Goal: Information Seeking & Learning: Learn about a topic

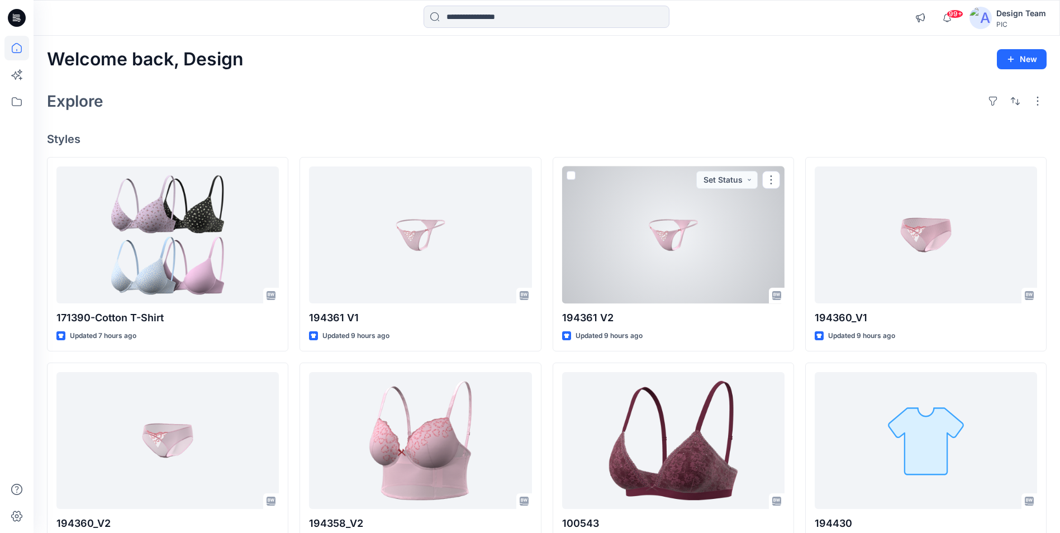
scroll to position [56, 0]
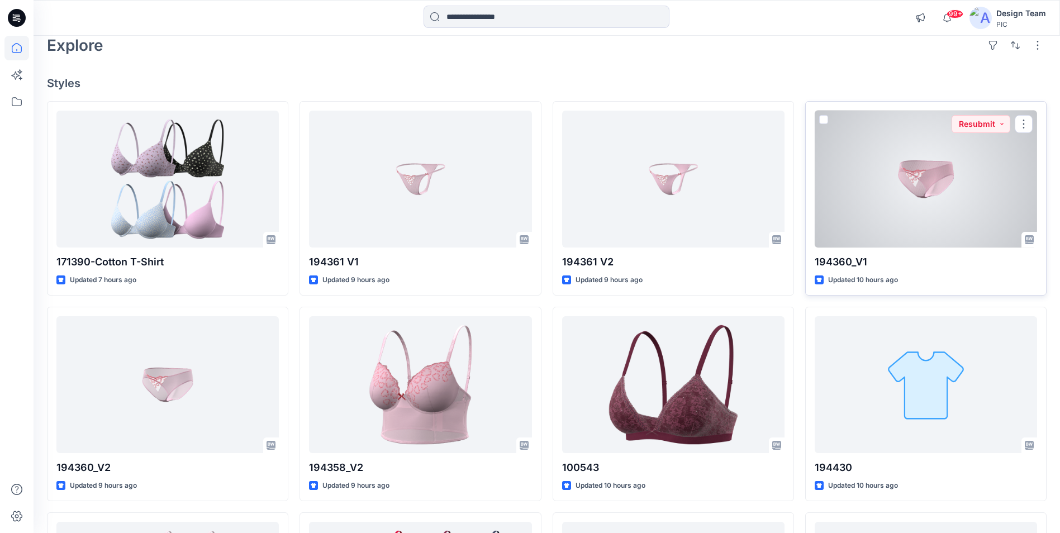
click at [894, 165] on div at bounding box center [926, 179] width 222 height 137
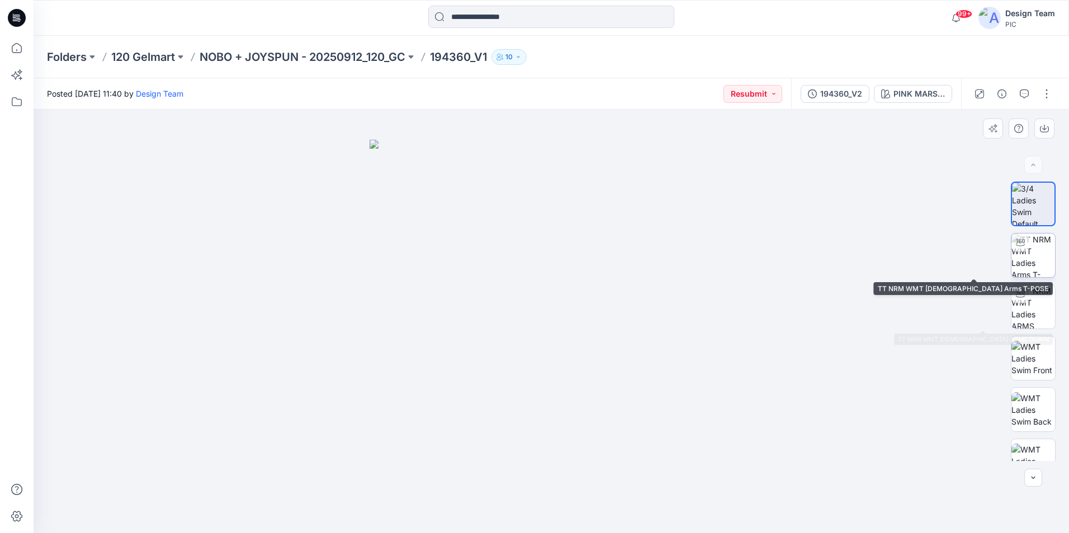
click at [1028, 258] on img at bounding box center [1033, 256] width 44 height 44
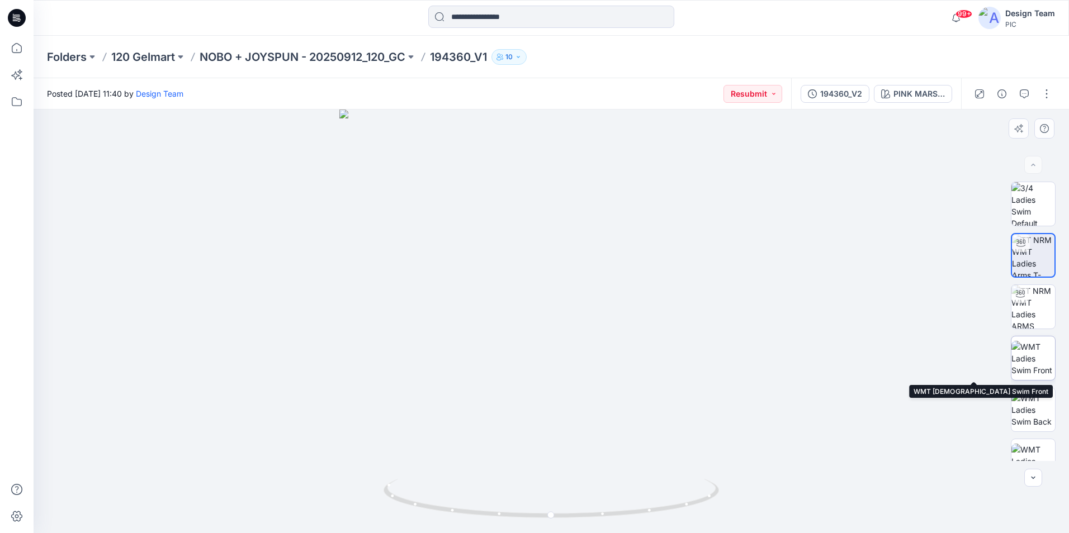
click at [1038, 361] on img at bounding box center [1033, 358] width 44 height 35
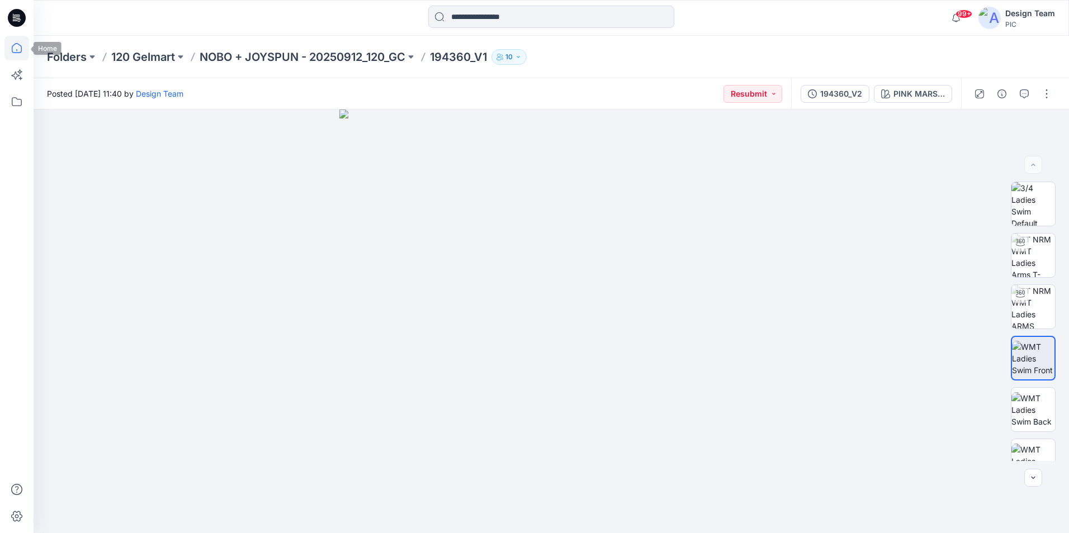
click at [15, 38] on icon at bounding box center [16, 48] width 25 height 25
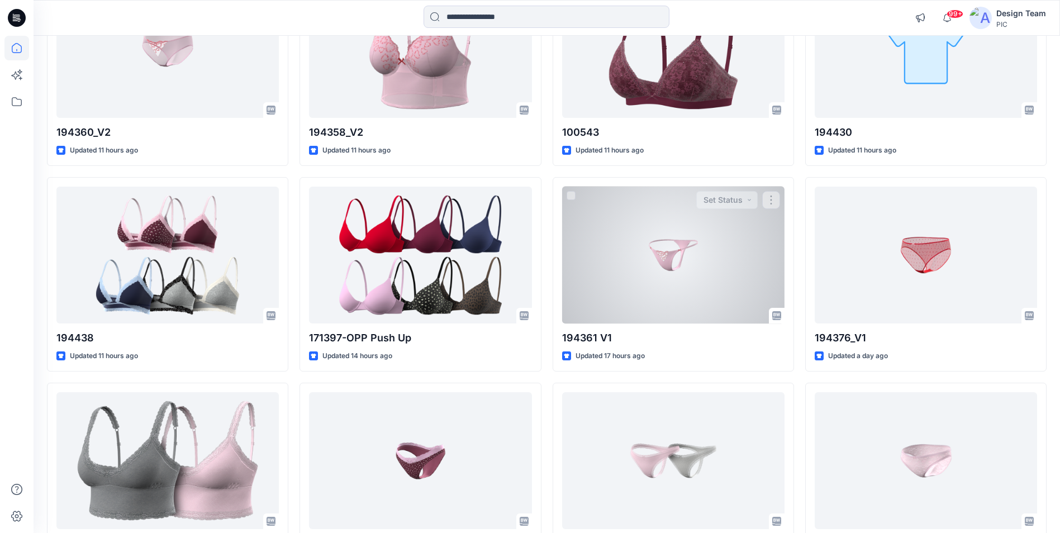
scroll to position [447, 0]
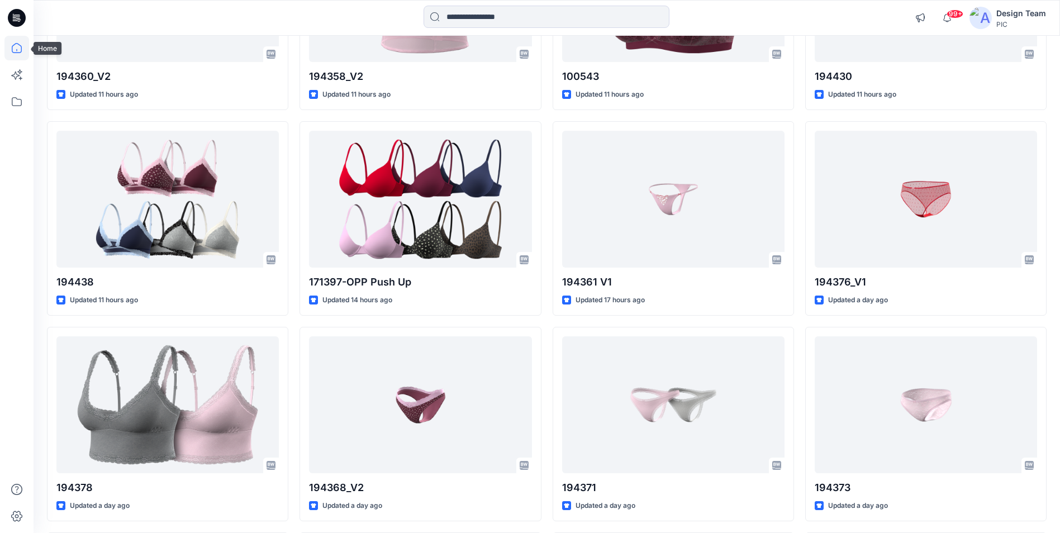
click at [18, 49] on icon at bounding box center [16, 48] width 25 height 25
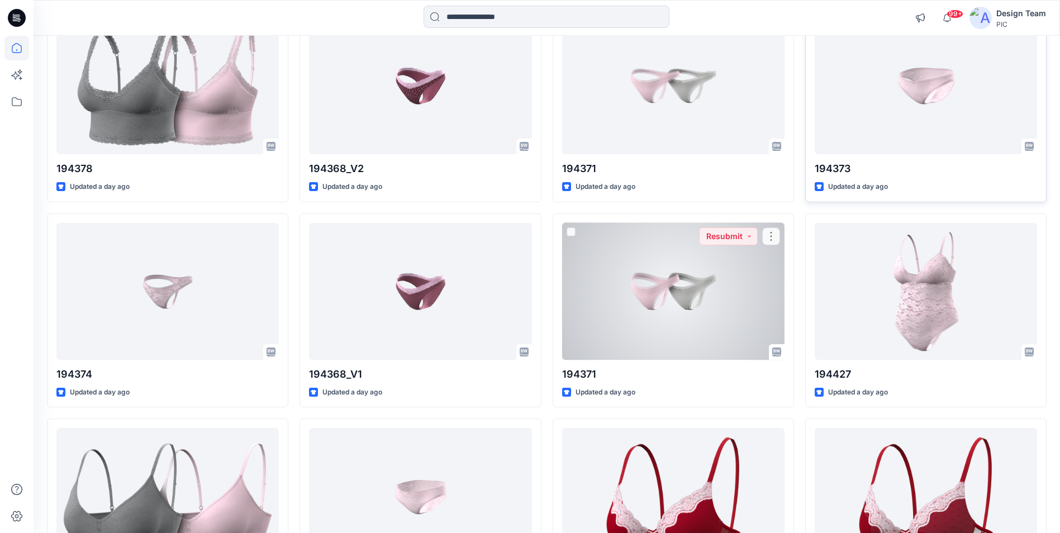
scroll to position [782, 0]
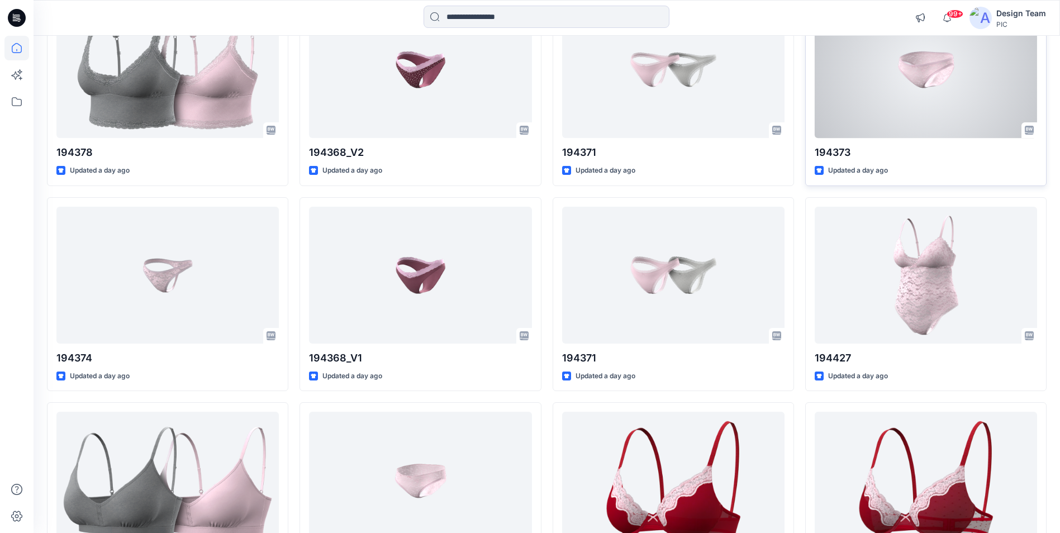
click at [910, 104] on div at bounding box center [926, 69] width 222 height 137
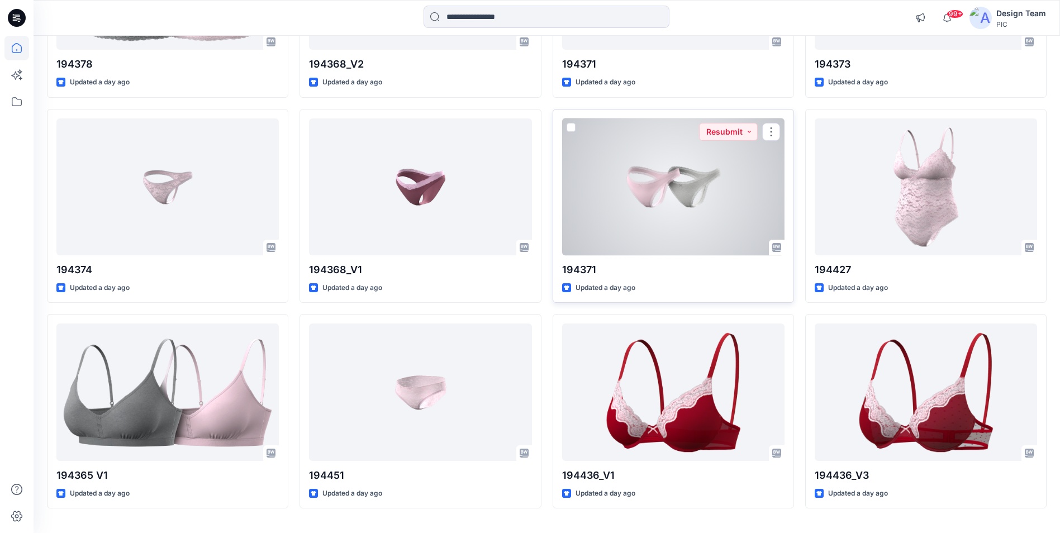
scroll to position [900, 0]
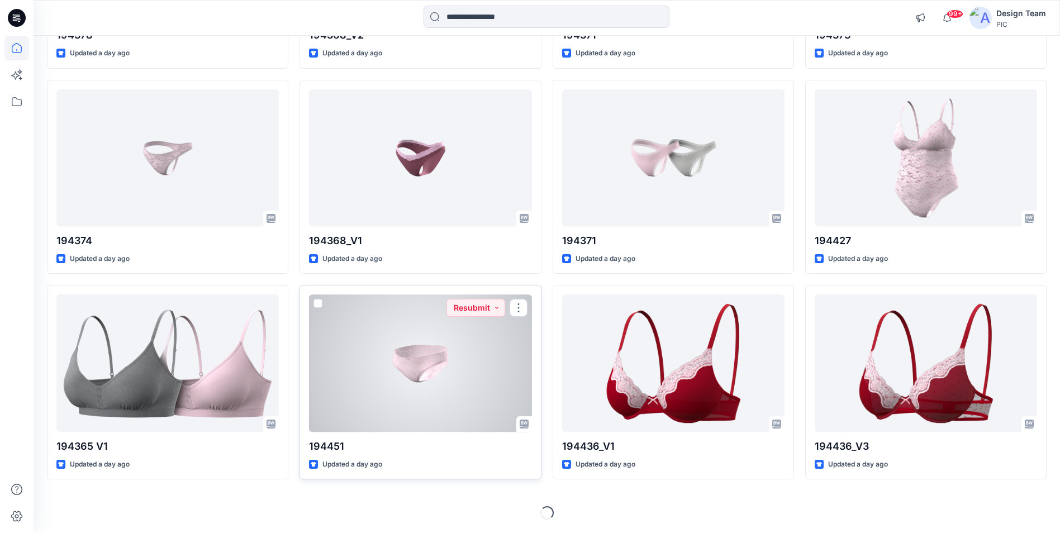
click at [415, 365] on div at bounding box center [420, 363] width 222 height 137
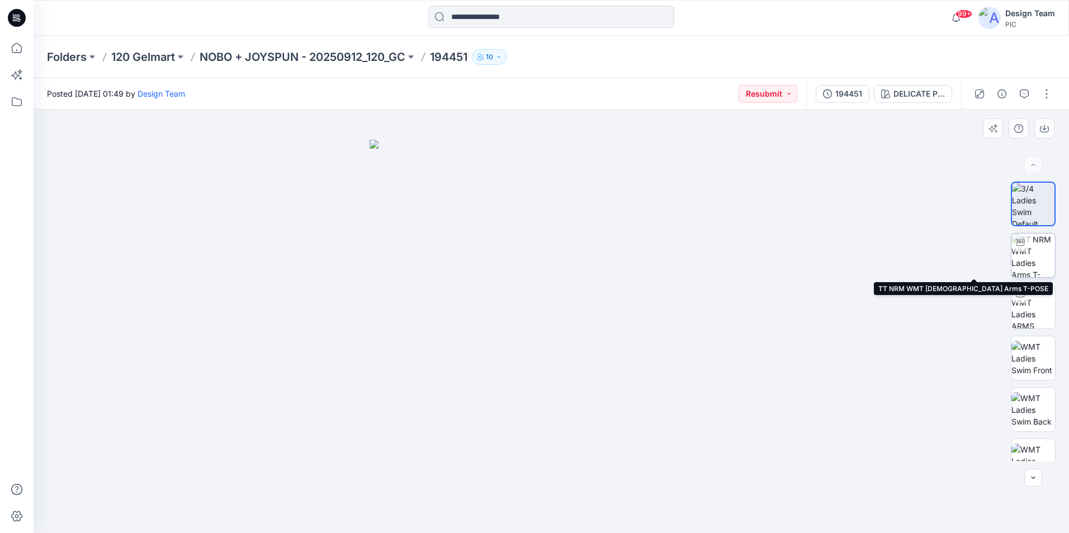
drag, startPoint x: 1033, startPoint y: 250, endPoint x: 1047, endPoint y: 256, distance: 15.6
click at [1033, 251] on img at bounding box center [1033, 256] width 44 height 44
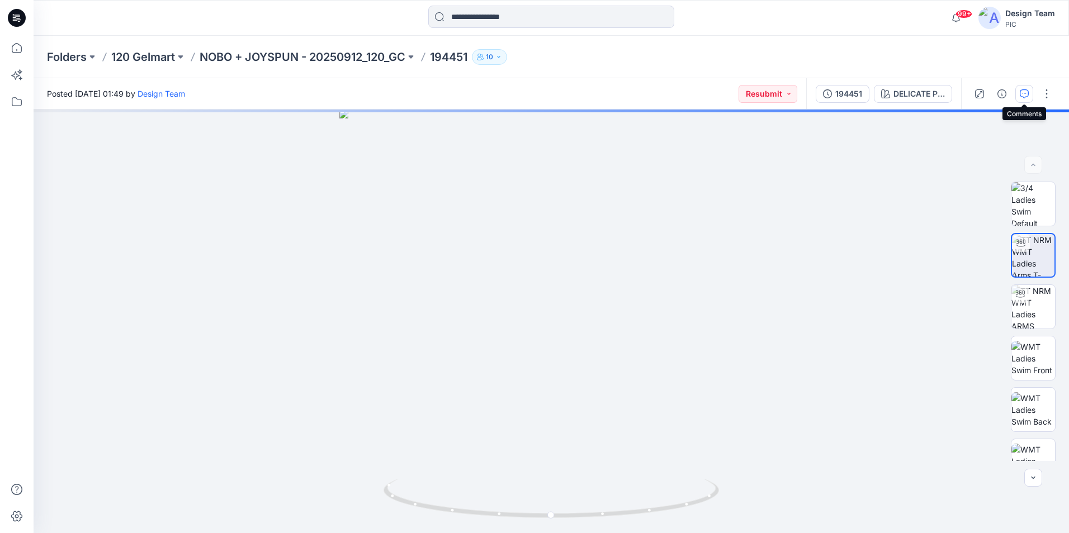
click at [1020, 95] on icon "button" at bounding box center [1023, 93] width 9 height 9
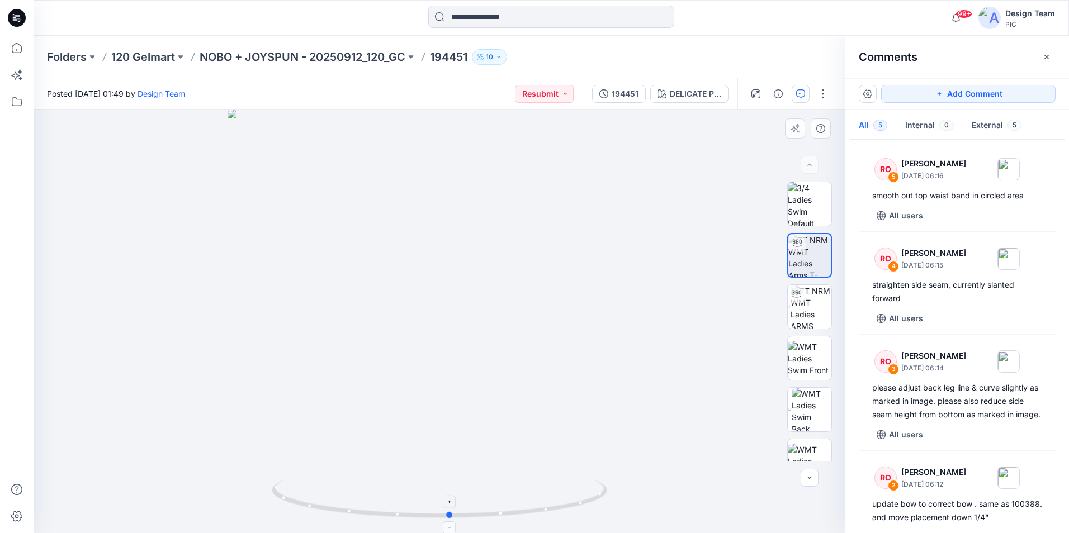
drag, startPoint x: 439, startPoint y: 519, endPoint x: 450, endPoint y: 519, distance: 10.6
click at [450, 519] on icon at bounding box center [441, 500] width 338 height 42
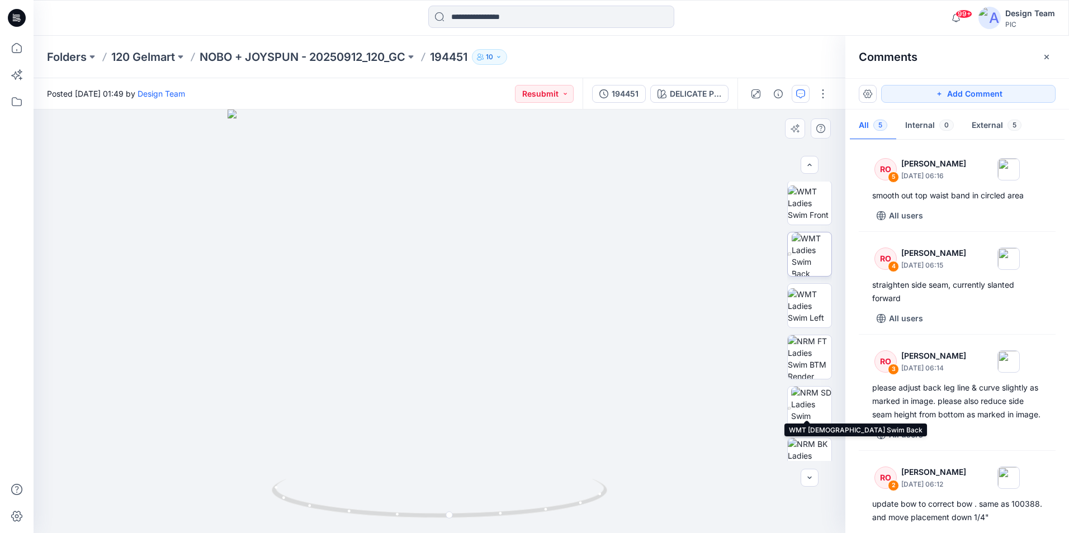
scroll to position [177, 0]
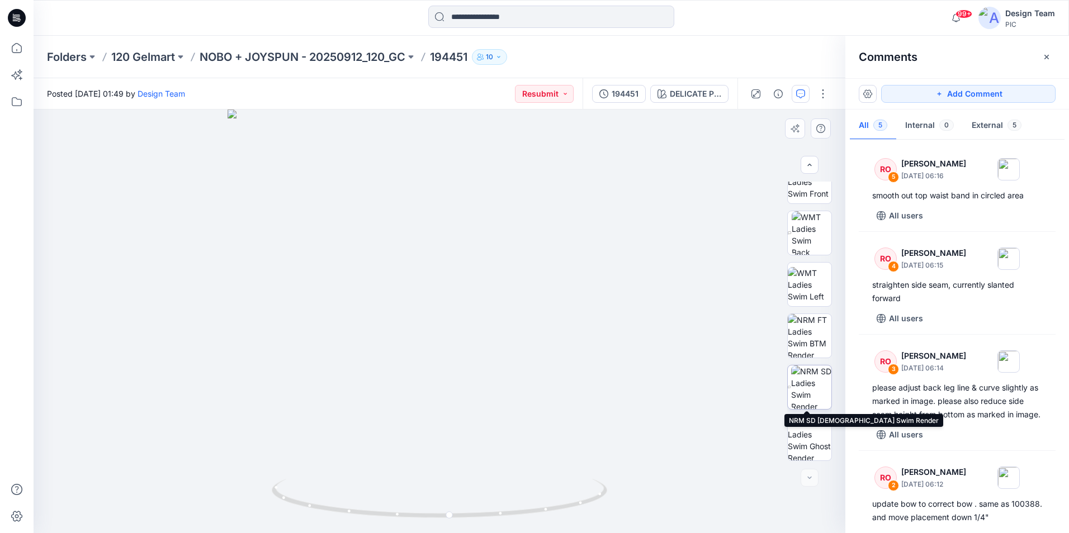
click at [820, 388] on img at bounding box center [811, 387] width 40 height 44
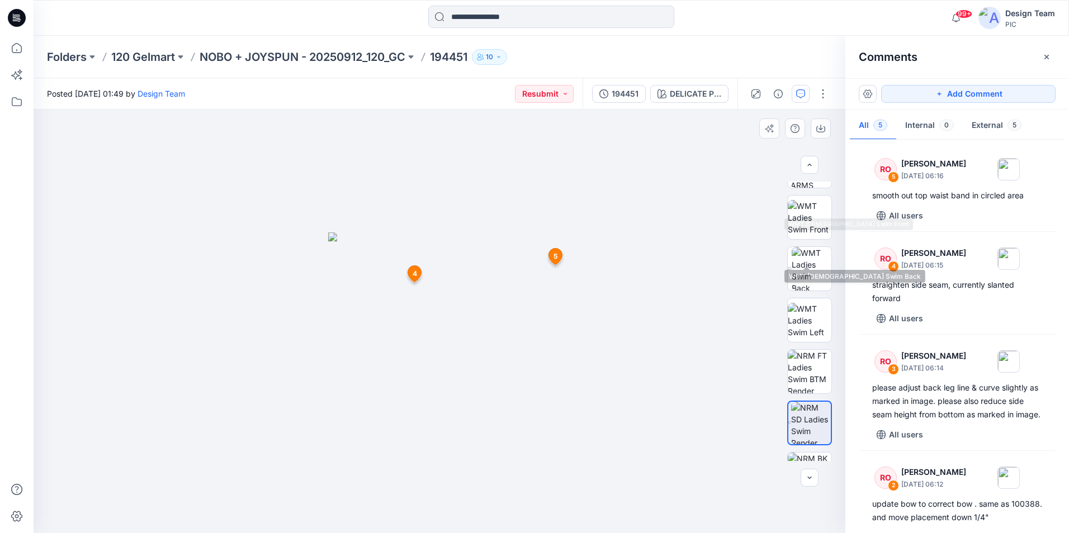
scroll to position [0, 0]
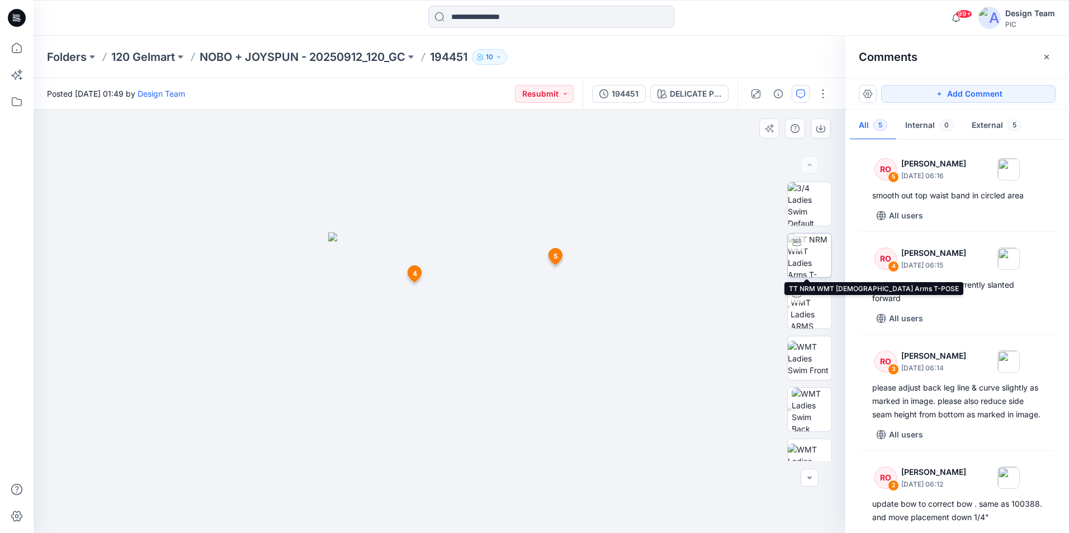
click at [811, 262] on img at bounding box center [809, 256] width 44 height 44
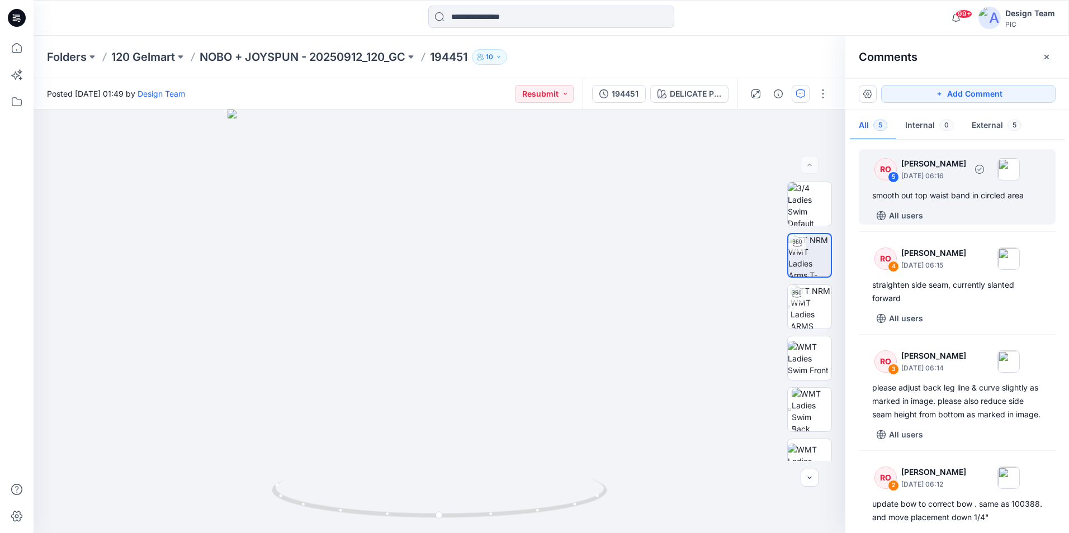
click at [962, 170] on p "[DATE] 06:16" at bounding box center [933, 175] width 65 height 11
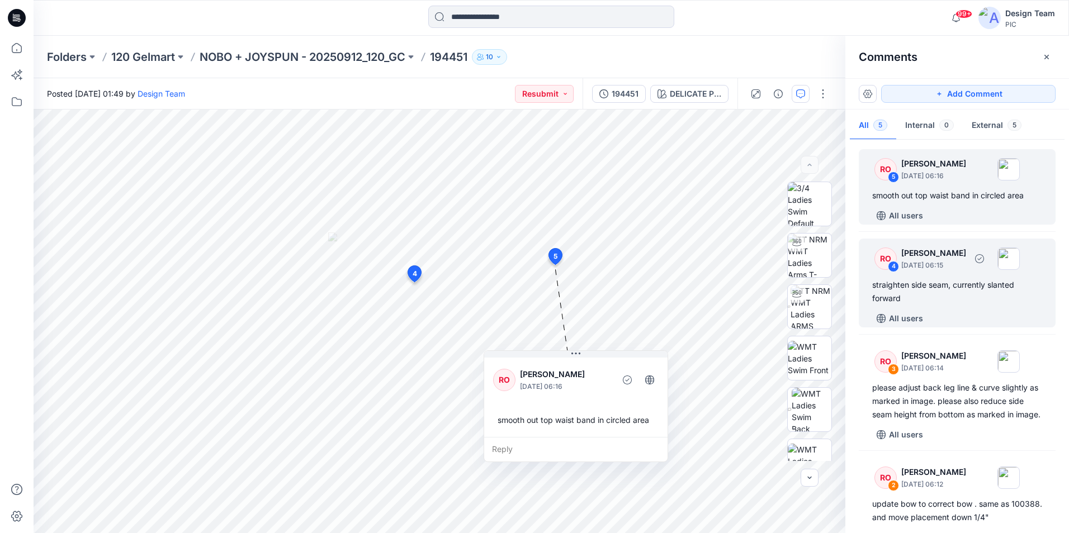
click at [961, 308] on div "RO 4 [PERSON_NAME] [DATE] 06:15 straighten side seam, currently slanted forward…" at bounding box center [956, 283] width 197 height 89
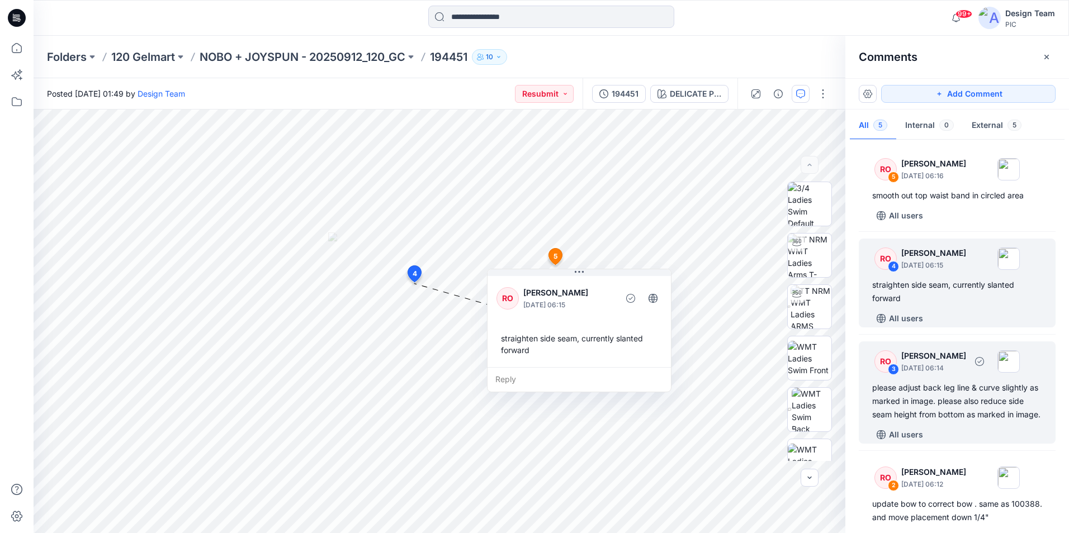
click at [959, 389] on div "please adjust back leg line & curve slightly as marked in image. please also re…" at bounding box center [957, 401] width 170 height 40
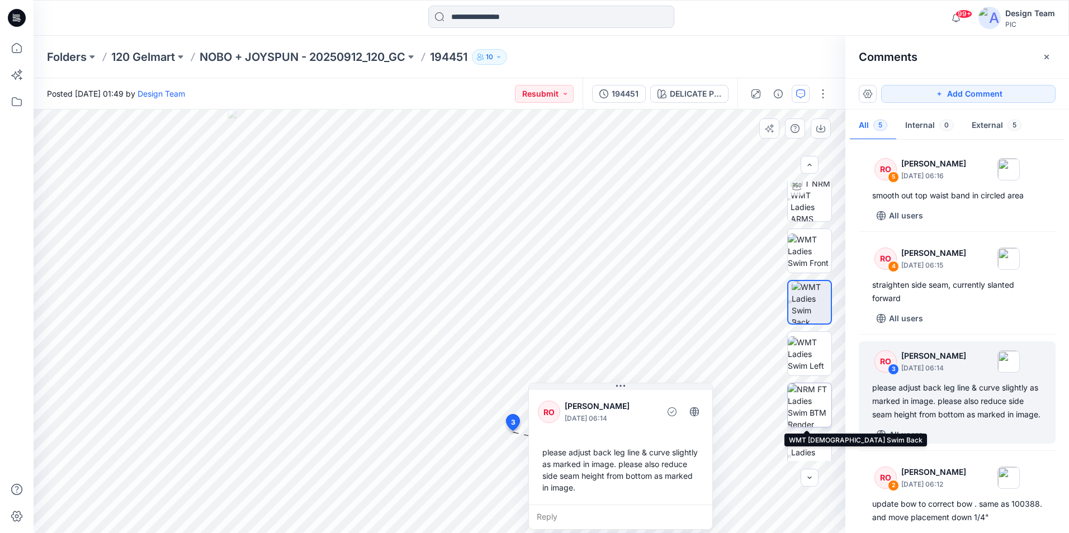
scroll to position [112, 0]
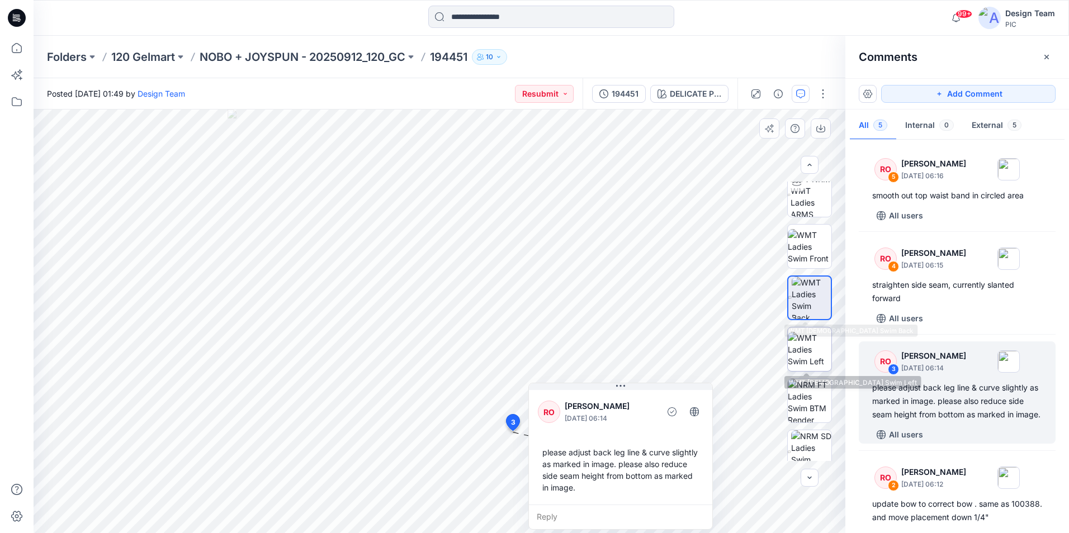
click at [823, 342] on img at bounding box center [809, 349] width 44 height 35
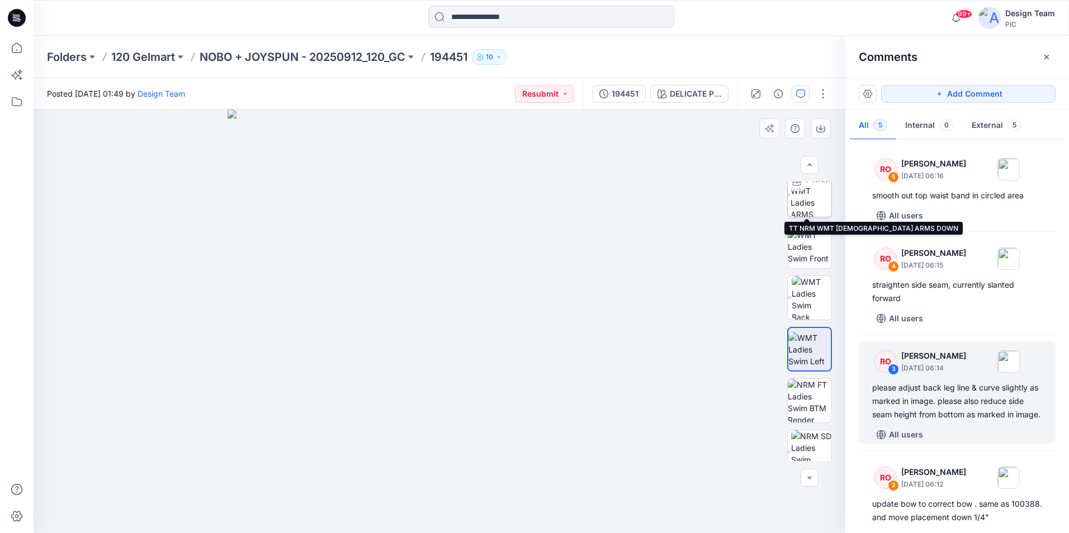
click at [804, 199] on img at bounding box center [810, 195] width 41 height 44
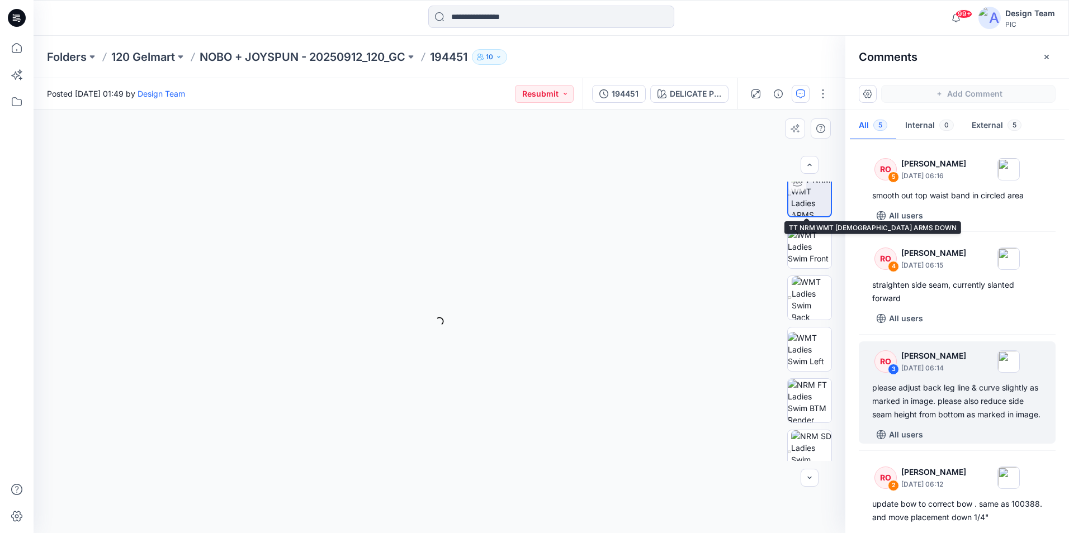
scroll to position [112, 0]
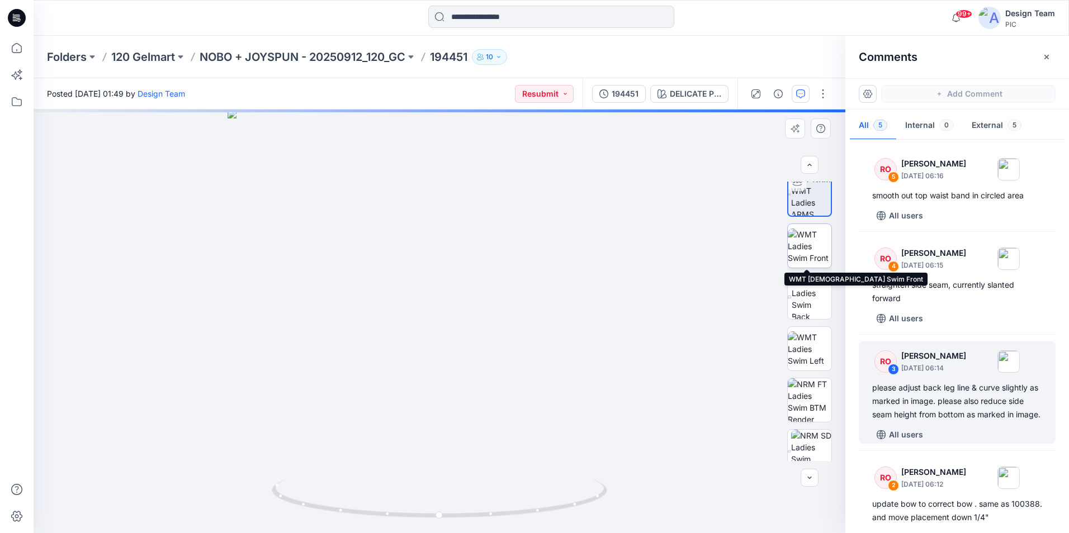
click at [814, 255] on img at bounding box center [809, 246] width 44 height 35
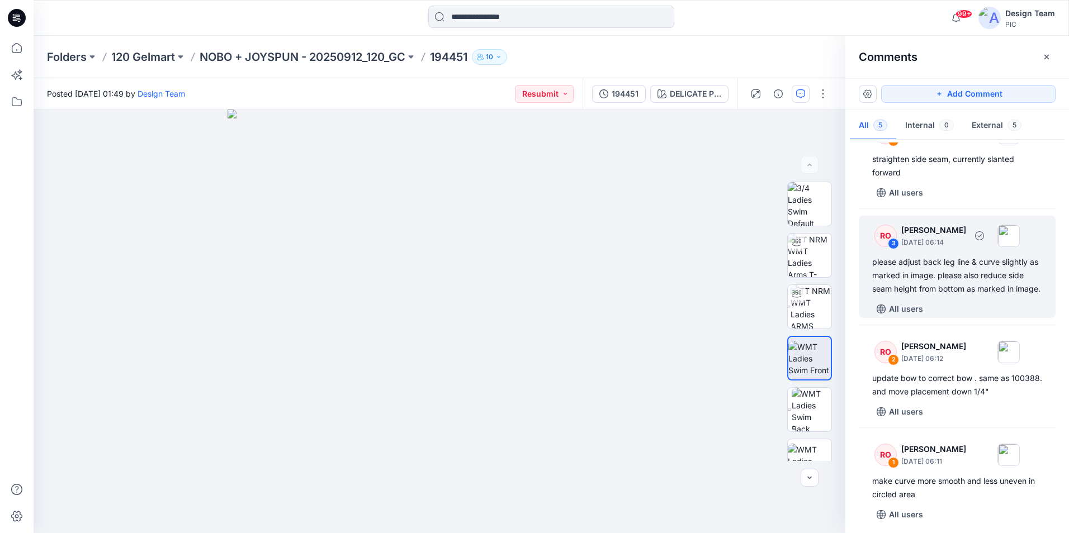
scroll to position [145, 0]
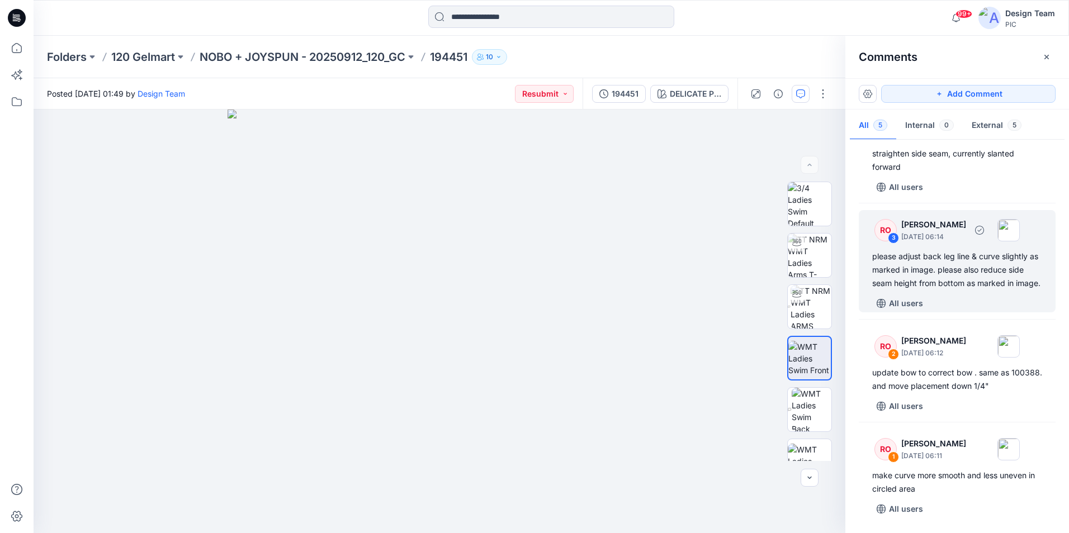
click at [941, 264] on div "please adjust back leg line & curve slightly as marked in image. please also re…" at bounding box center [957, 270] width 170 height 40
click at [936, 269] on div "please adjust back leg line & curve slightly as marked in image. please also re…" at bounding box center [957, 270] width 170 height 40
click at [952, 250] on div "please adjust back leg line & curve slightly as marked in image. please also re…" at bounding box center [957, 270] width 170 height 40
click at [952, 231] on p "[DATE] 06:14" at bounding box center [933, 236] width 65 height 11
click at [932, 268] on div "please adjust back leg line & curve slightly as marked in image. please also re…" at bounding box center [957, 270] width 170 height 40
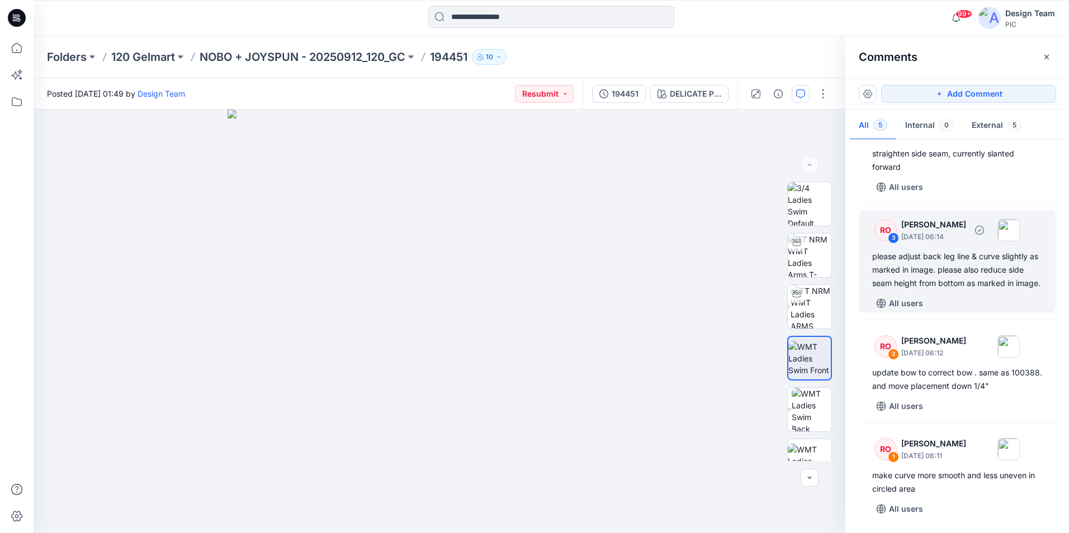
click at [932, 268] on div "please adjust back leg line & curve slightly as marked in image. please also re…" at bounding box center [957, 270] width 170 height 40
click at [931, 250] on div "please adjust back leg line & curve slightly as marked in image. please also re…" at bounding box center [957, 270] width 170 height 40
click at [920, 272] on div "please adjust back leg line & curve slightly as marked in image. please also re…" at bounding box center [957, 270] width 170 height 40
click at [937, 270] on div "please adjust back leg line & curve slightly as marked in image. please also re…" at bounding box center [957, 270] width 170 height 40
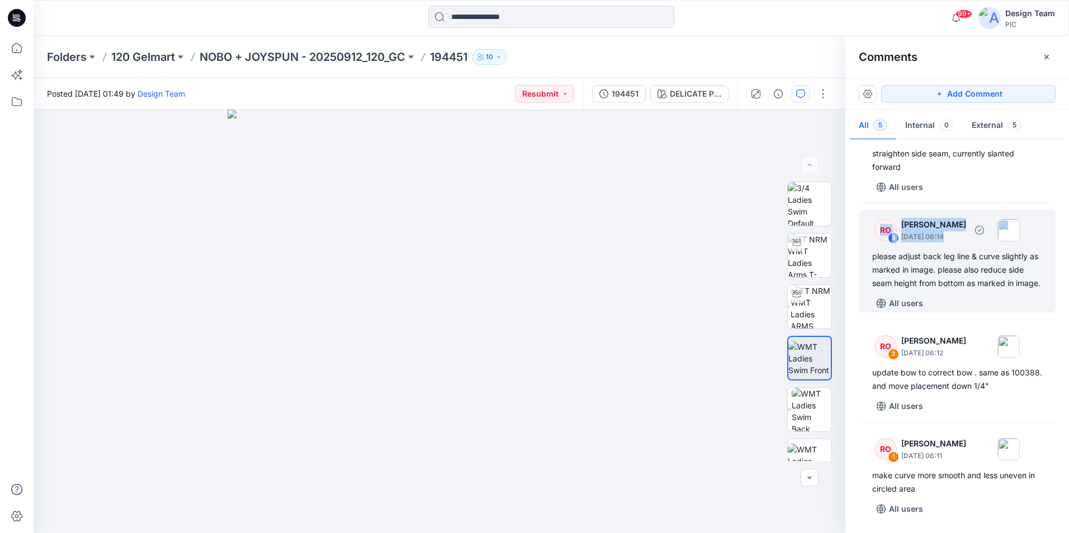
click at [937, 270] on div "please adjust back leg line & curve slightly as marked in image. please also re…" at bounding box center [957, 270] width 170 height 40
drag, startPoint x: 937, startPoint y: 270, endPoint x: 887, endPoint y: 217, distance: 72.7
click at [887, 219] on div "RO" at bounding box center [885, 230] width 22 height 22
click at [915, 231] on p "[DATE] 06:14" at bounding box center [933, 236] width 65 height 11
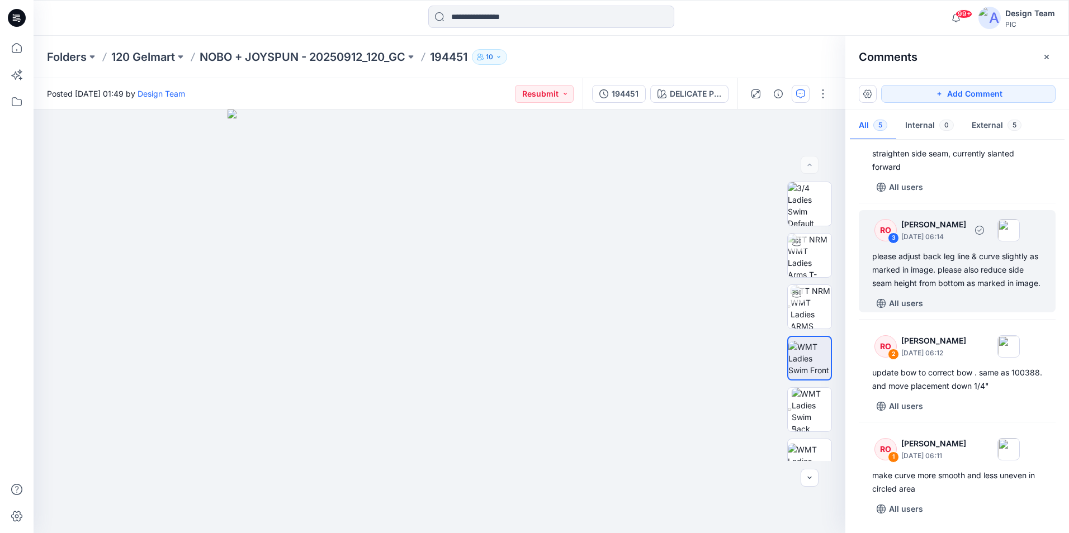
click at [915, 218] on p "[PERSON_NAME]" at bounding box center [933, 224] width 65 height 13
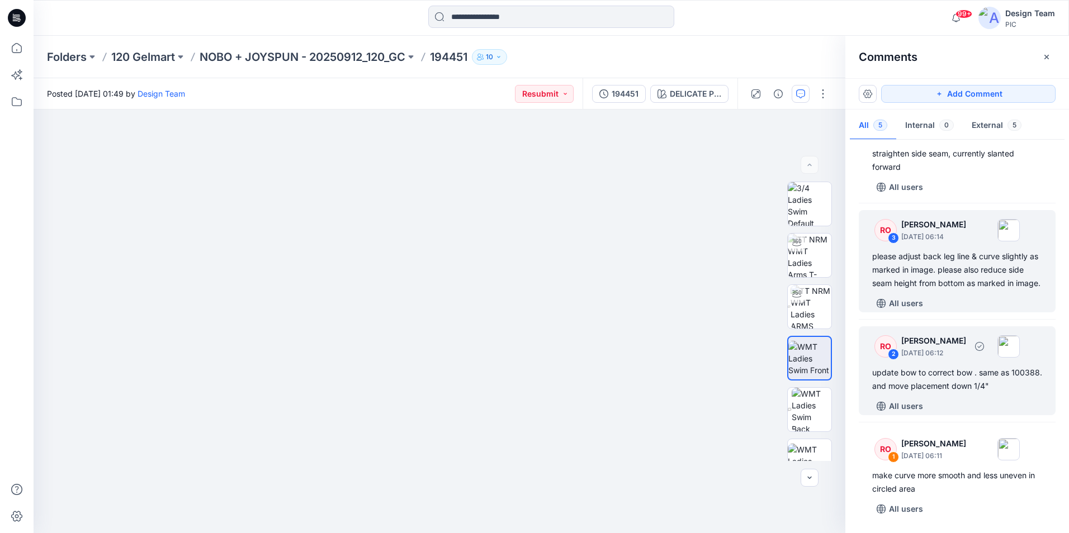
click at [946, 386] on div "update bow to correct bow . same as 100388. and move placement down 1/4"" at bounding box center [957, 379] width 170 height 27
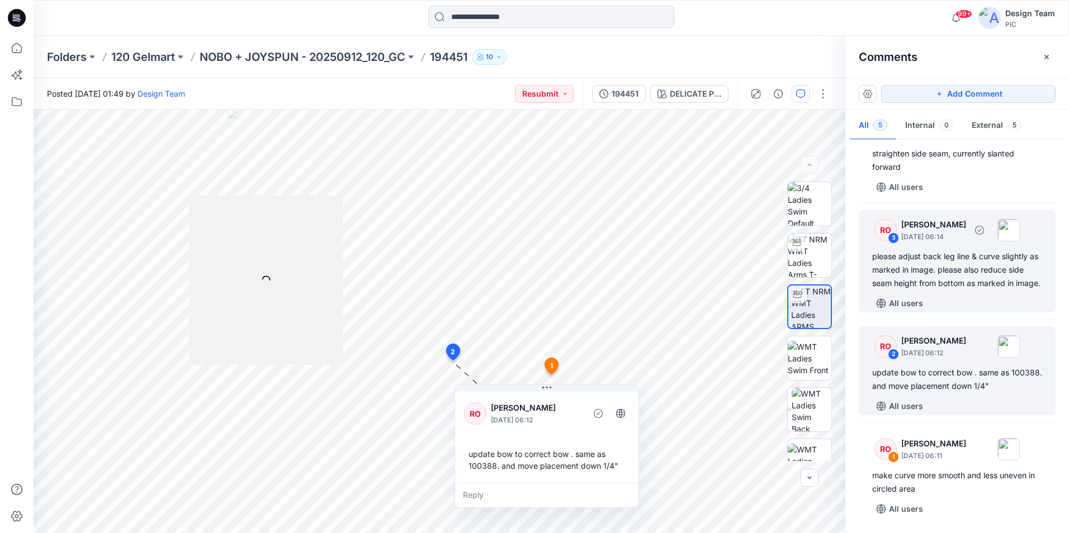
click at [931, 250] on div "please adjust back leg line & curve slightly as marked in image. please also re…" at bounding box center [957, 270] width 170 height 40
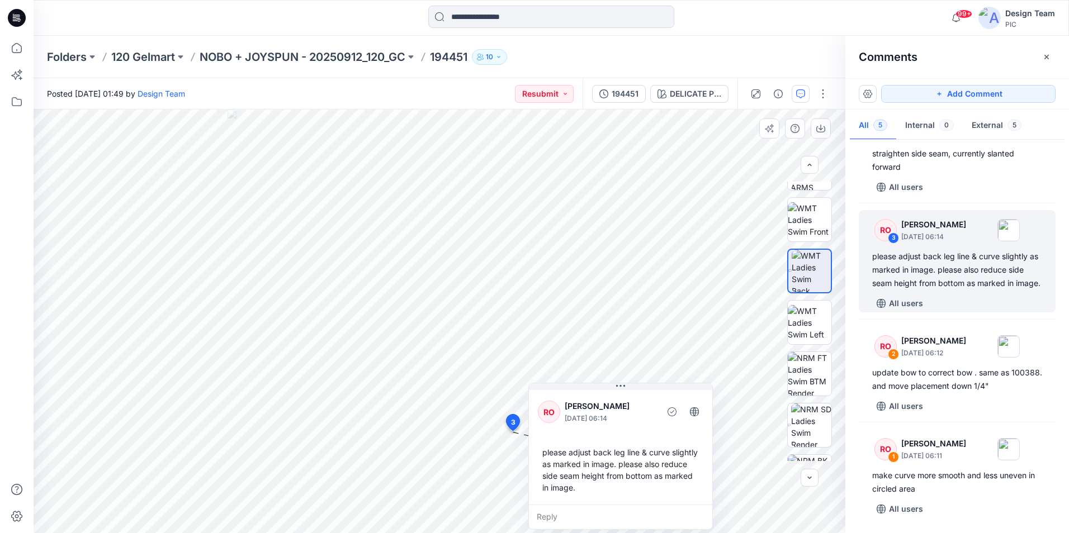
scroll to position [177, 0]
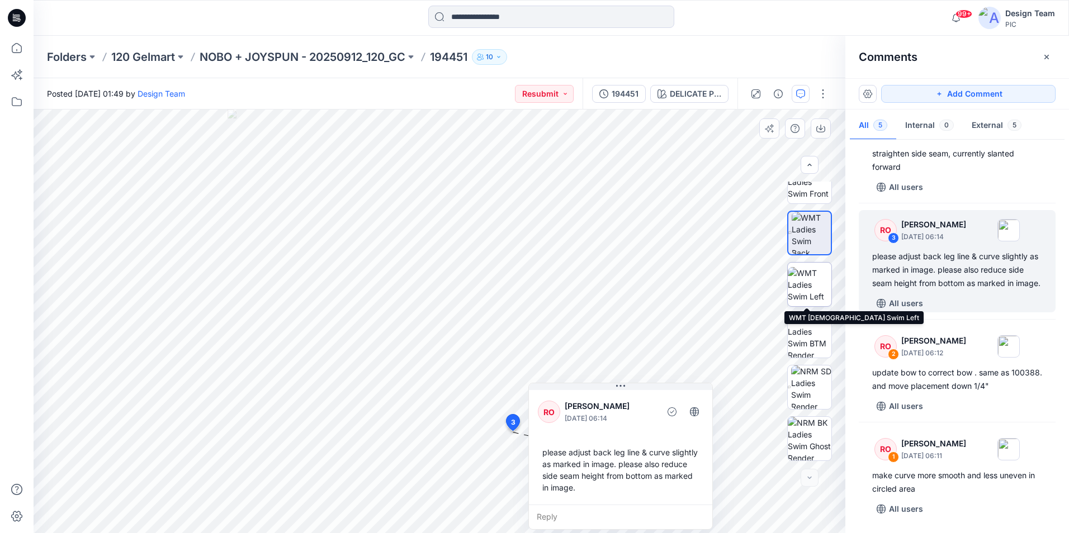
click at [797, 279] on img at bounding box center [809, 284] width 44 height 35
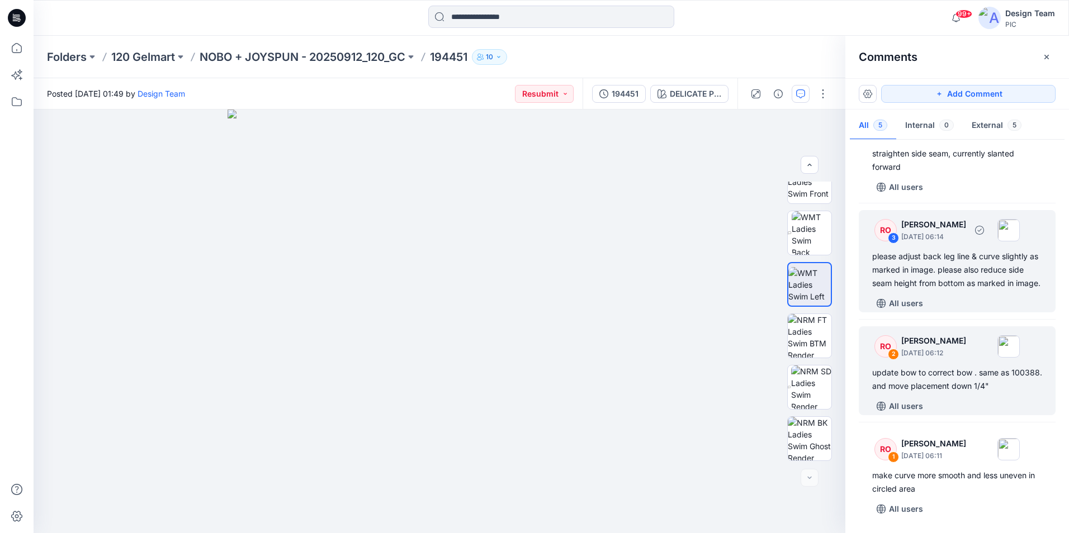
scroll to position [145, 0]
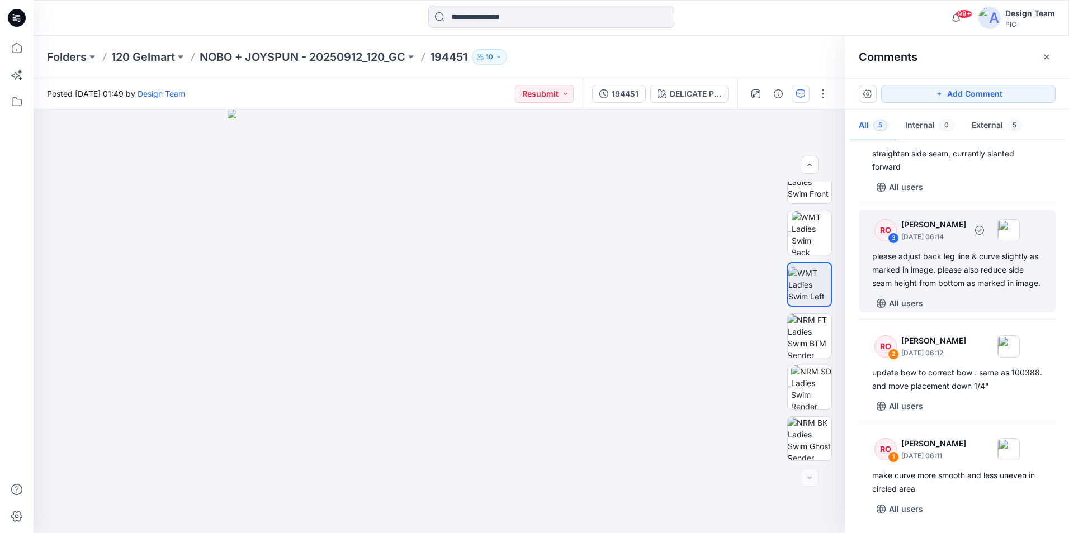
click at [901, 250] on div "please adjust back leg line & curve slightly as marked in image. please also re…" at bounding box center [957, 270] width 170 height 40
click at [901, 251] on div "please adjust back leg line & curve slightly as marked in image. please also re…" at bounding box center [957, 270] width 170 height 40
